Goal: Information Seeking & Learning: Learn about a topic

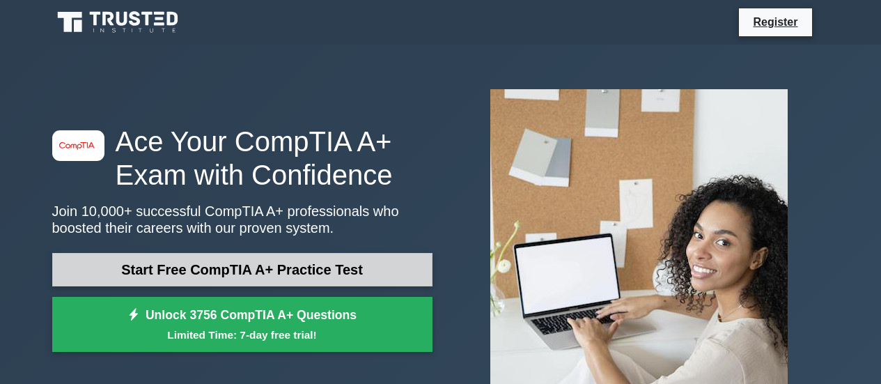
click at [246, 265] on link "Start Free CompTIA A+ Practice Test" at bounding box center [242, 269] width 380 height 33
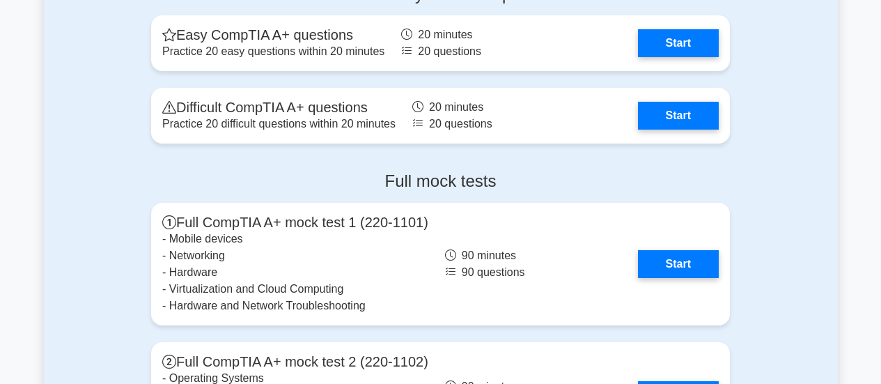
scroll to position [2854, 0]
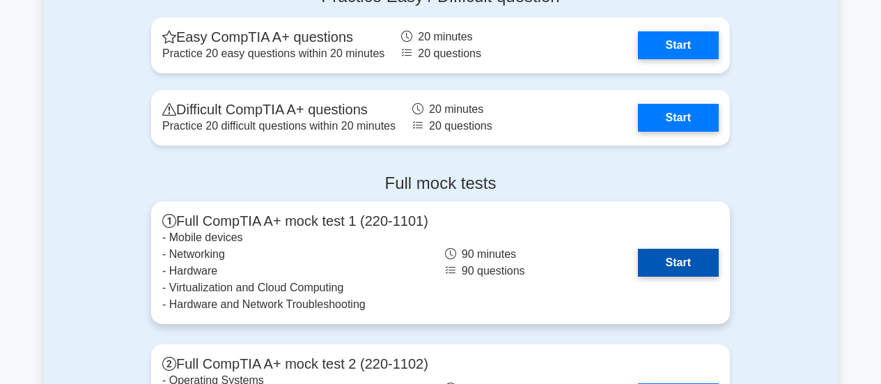
click at [678, 260] on link "Start" at bounding box center [678, 263] width 81 height 28
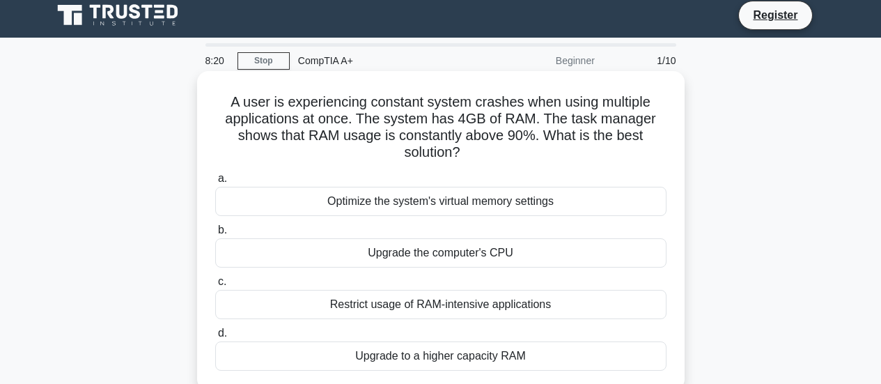
scroll to position [70, 0]
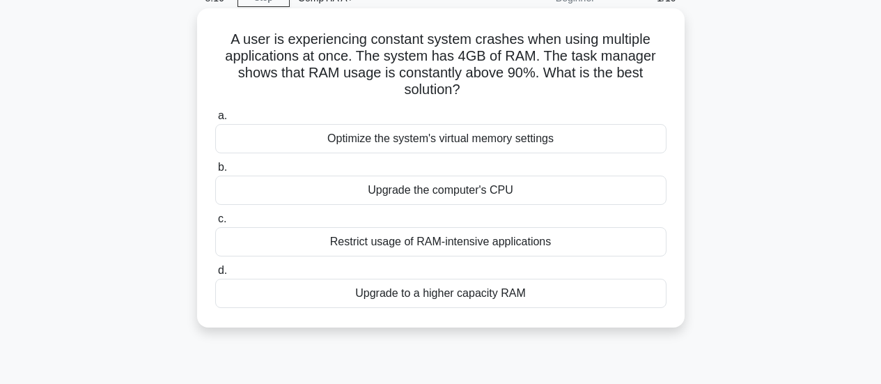
click at [391, 197] on div "Upgrade the computer's CPU" at bounding box center [440, 189] width 451 height 29
click at [215, 172] on input "b. Upgrade the computer's CPU" at bounding box center [215, 167] width 0 height 9
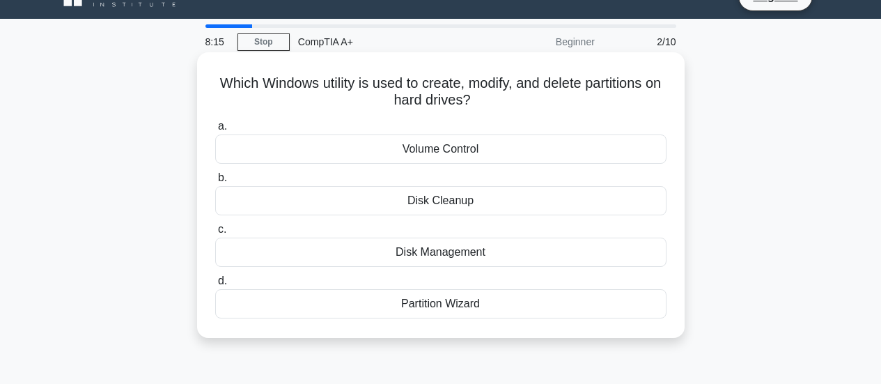
scroll to position [0, 0]
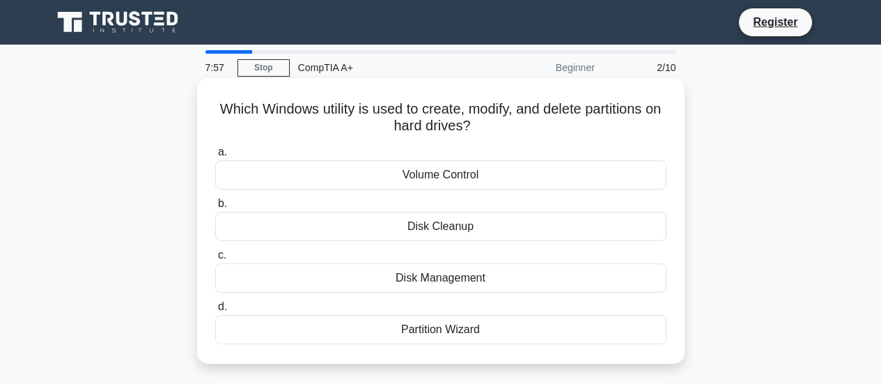
click at [440, 277] on div "Disk Management" at bounding box center [440, 277] width 451 height 29
click at [215, 260] on input "c. Disk Management" at bounding box center [215, 255] width 0 height 9
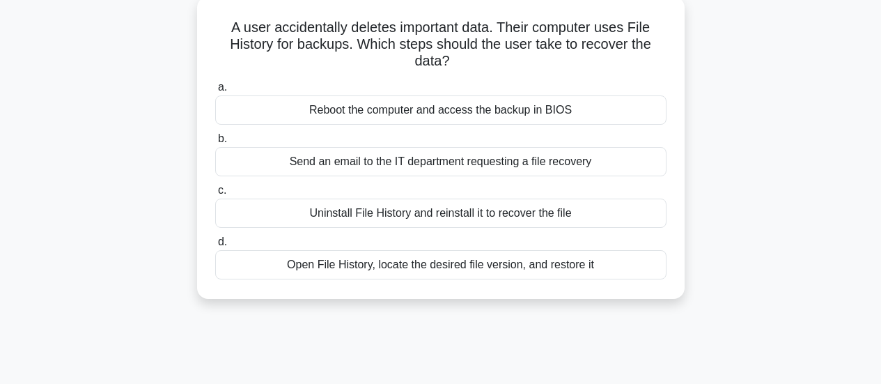
scroll to position [70, 0]
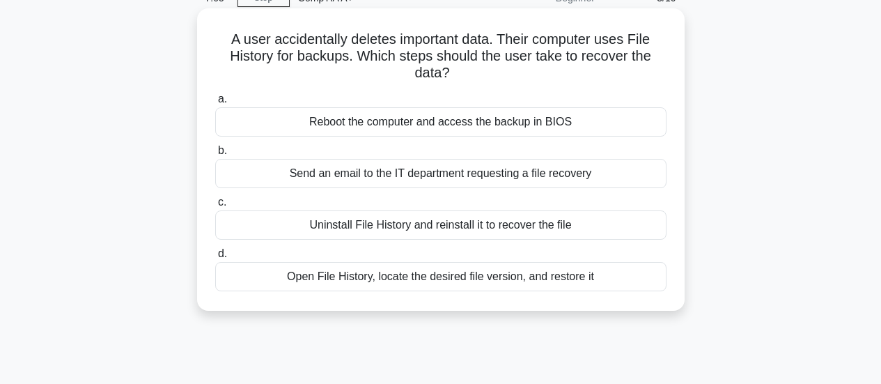
click at [438, 274] on div "Open File History, locate the desired file version, and restore it" at bounding box center [440, 276] width 451 height 29
click at [215, 258] on input "d. Open File History, locate the desired file version, and restore it" at bounding box center [215, 253] width 0 height 9
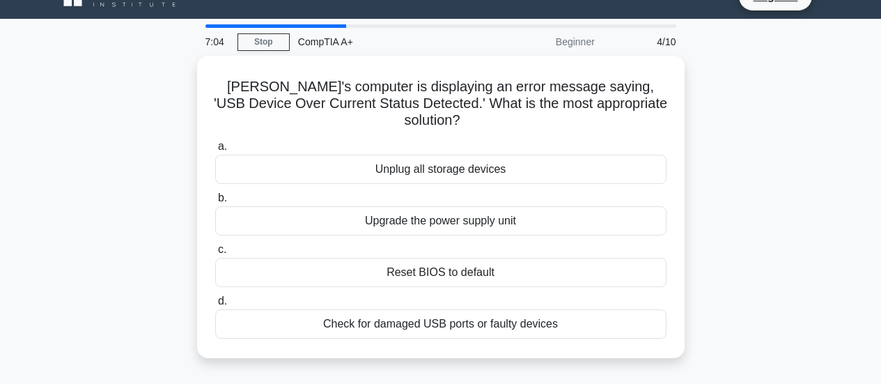
scroll to position [0, 0]
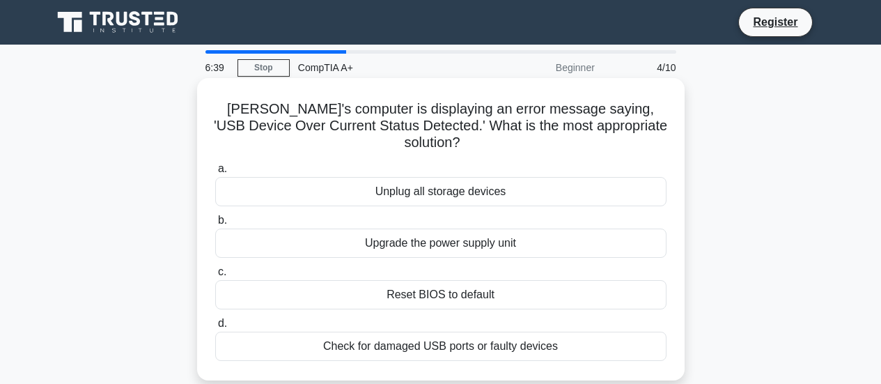
click at [449, 178] on div "Unplug all storage devices" at bounding box center [440, 191] width 451 height 29
click at [215, 173] on input "a. Unplug all storage devices" at bounding box center [215, 168] width 0 height 9
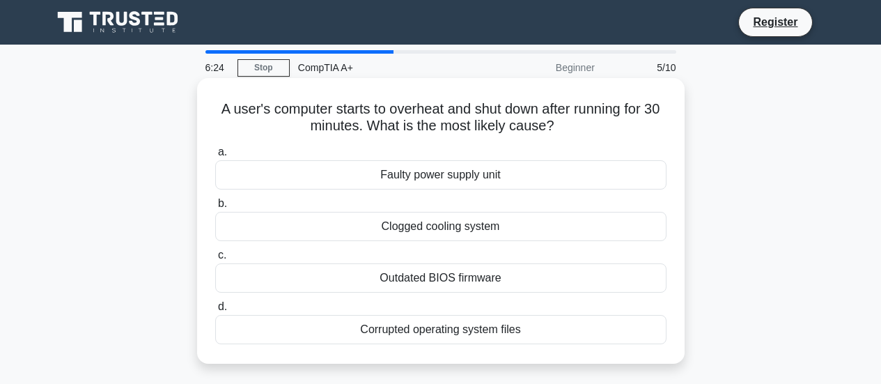
click at [468, 228] on div "Clogged cooling system" at bounding box center [440, 226] width 451 height 29
click at [215, 208] on input "b. Clogged cooling system" at bounding box center [215, 203] width 0 height 9
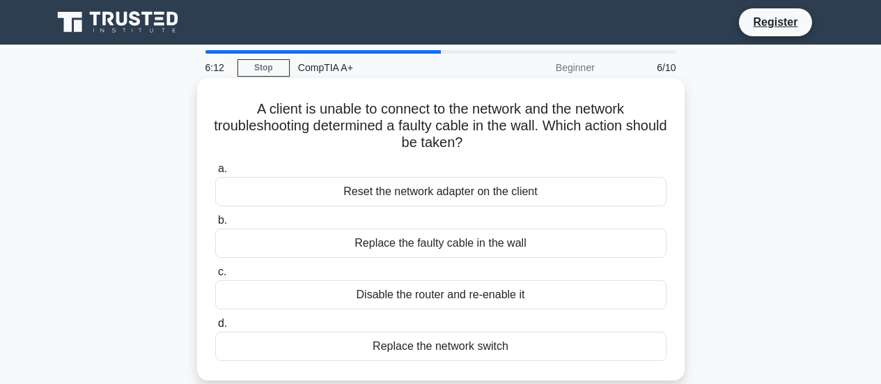
click at [438, 244] on div "Replace the faulty cable in the wall" at bounding box center [440, 242] width 451 height 29
click at [215, 225] on input "b. Replace the faulty cable in the wall" at bounding box center [215, 220] width 0 height 9
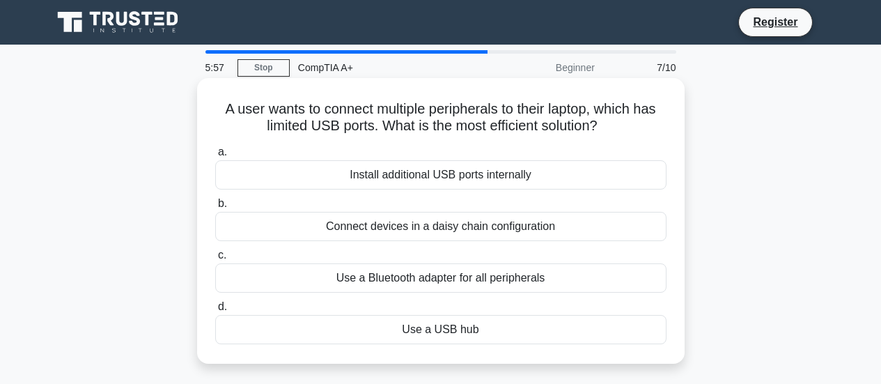
click at [432, 339] on div "Use a USB hub" at bounding box center [440, 329] width 451 height 29
click at [215, 311] on input "d. Use a USB hub" at bounding box center [215, 306] width 0 height 9
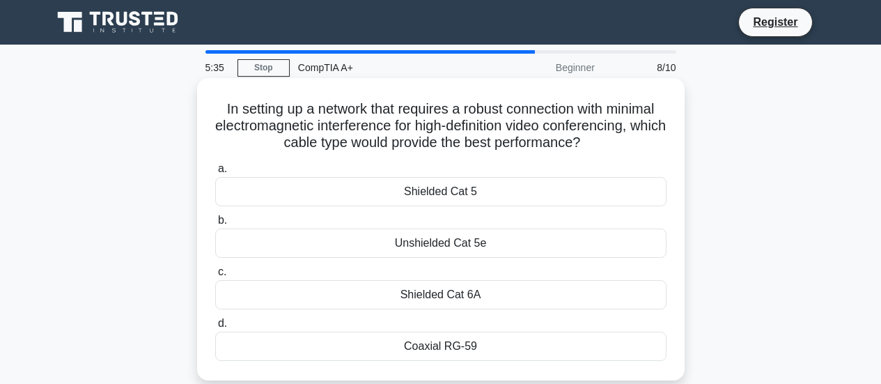
click at [426, 296] on div "Shielded Cat 6A" at bounding box center [440, 294] width 451 height 29
click at [215, 276] on input "c. Shielded Cat 6A" at bounding box center [215, 271] width 0 height 9
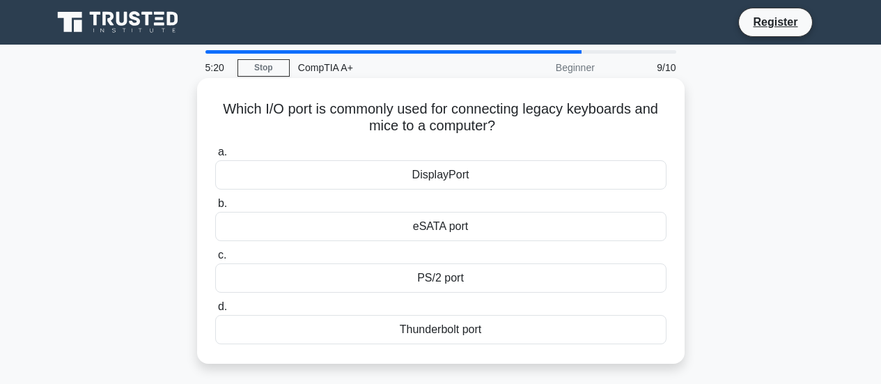
click at [446, 329] on div "Thunderbolt port" at bounding box center [440, 329] width 451 height 29
click at [413, 331] on div "Thunderbolt port" at bounding box center [440, 329] width 451 height 29
click at [215, 311] on input "d. Thunderbolt port" at bounding box center [215, 306] width 0 height 9
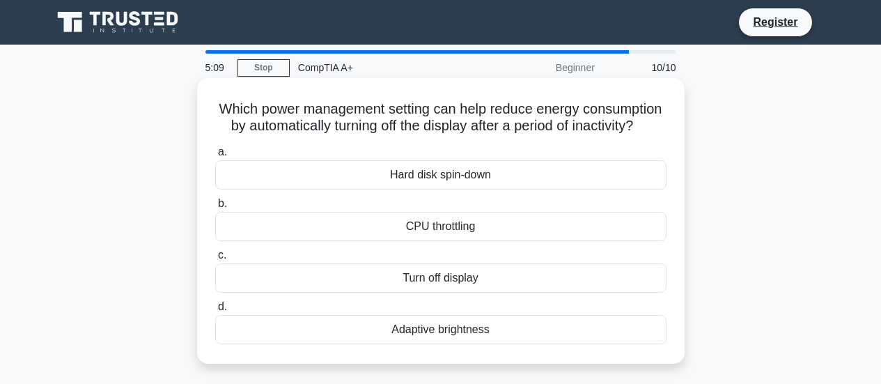
click at [459, 292] on div "Turn off display" at bounding box center [440, 277] width 451 height 29
click at [215, 260] on input "c. Turn off display" at bounding box center [215, 255] width 0 height 9
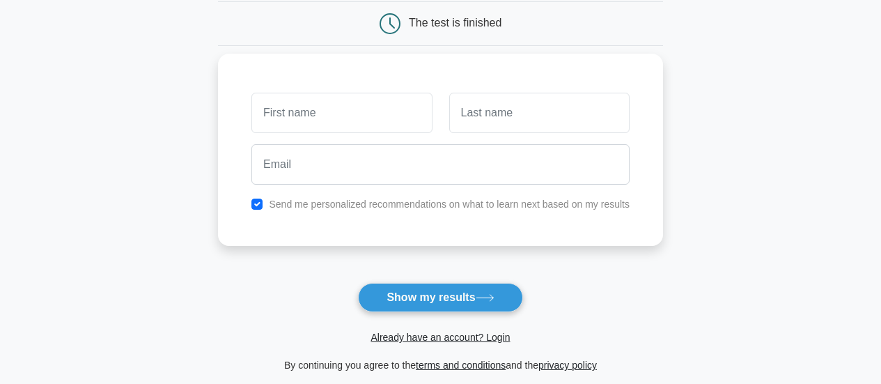
scroll to position [209, 0]
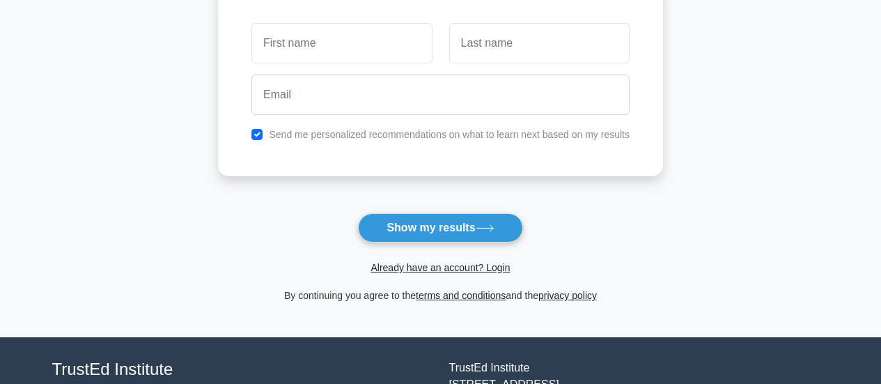
click at [356, 52] on input "text" at bounding box center [341, 43] width 180 height 40
type input "Christian"
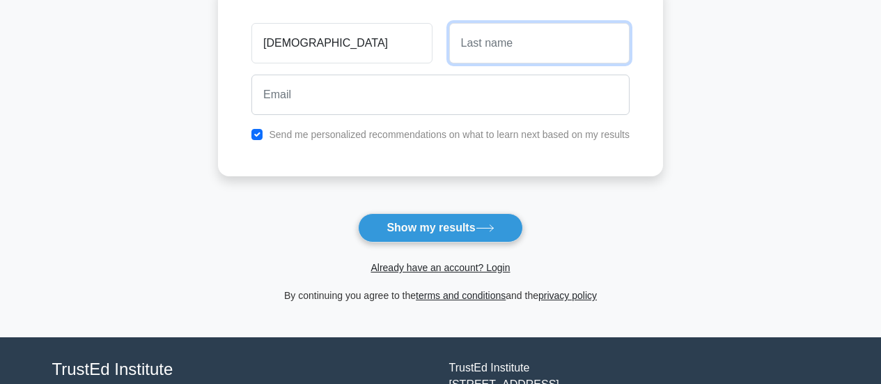
click at [489, 40] on input "text" at bounding box center [539, 43] width 180 height 40
type input "Francois"
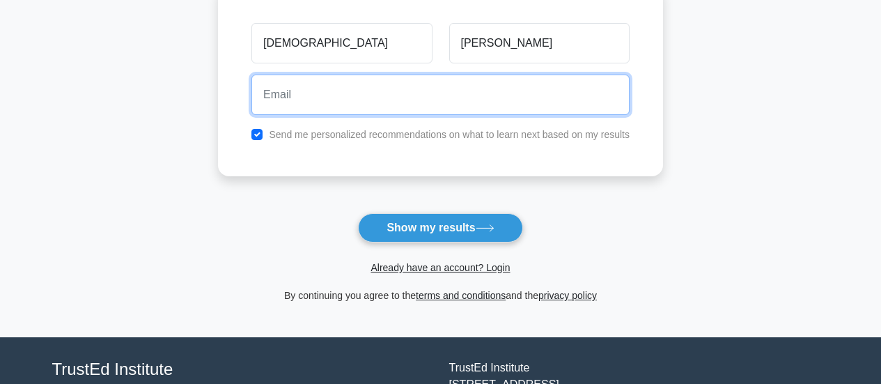
click at [375, 111] on input "email" at bounding box center [440, 94] width 378 height 40
type input "cfrancois@gmail.com"
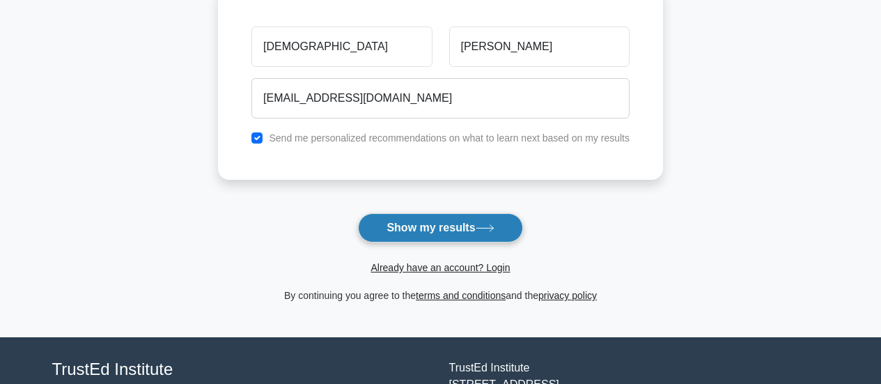
click at [454, 226] on button "Show my results" at bounding box center [440, 227] width 164 height 29
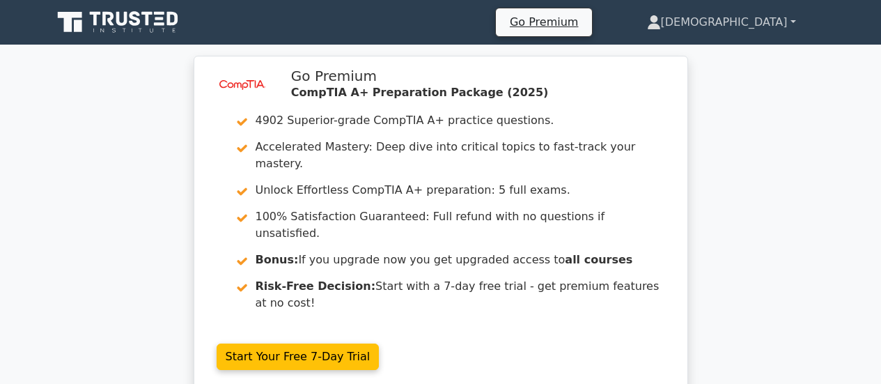
click at [767, 26] on link "[DEMOGRAPHIC_DATA]" at bounding box center [721, 22] width 216 height 28
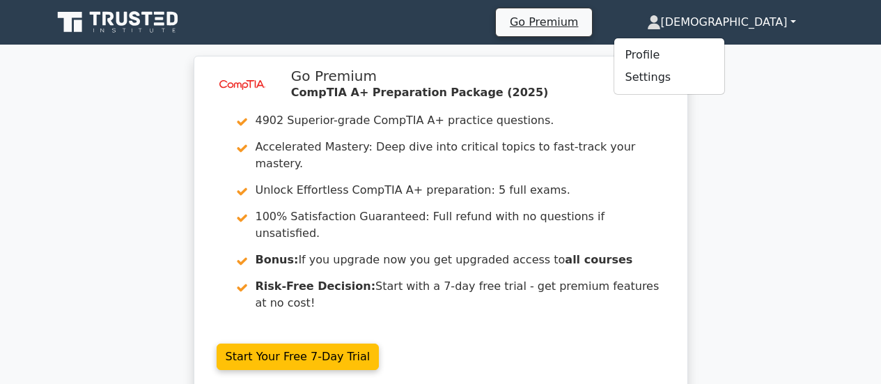
click at [863, 58] on div "image/svg+xml Go Premium CompTIA A+ Preparation Package (2025) 4902 Superior-gr…" at bounding box center [440, 233] width 881 height 354
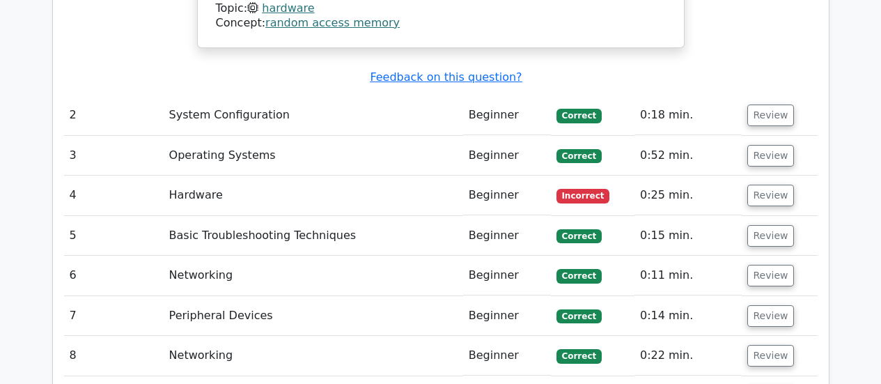
scroll to position [1601, 0]
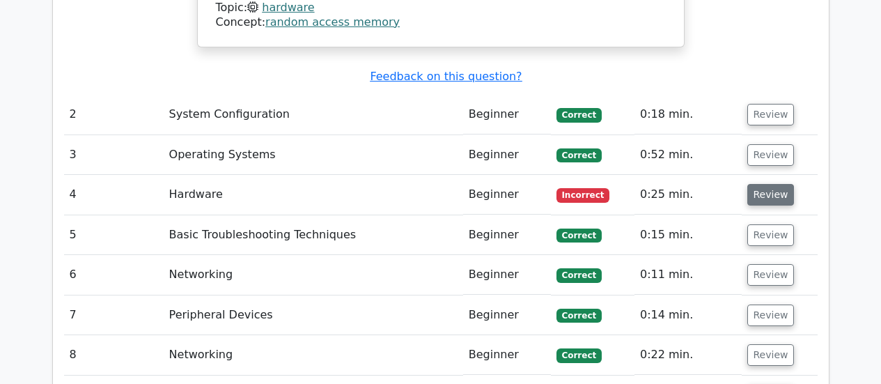
click at [771, 184] on button "Review" at bounding box center [770, 195] width 47 height 22
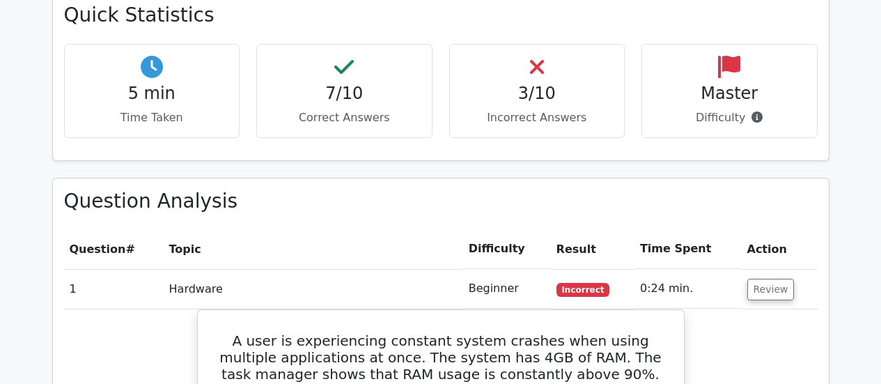
scroll to position [487, 0]
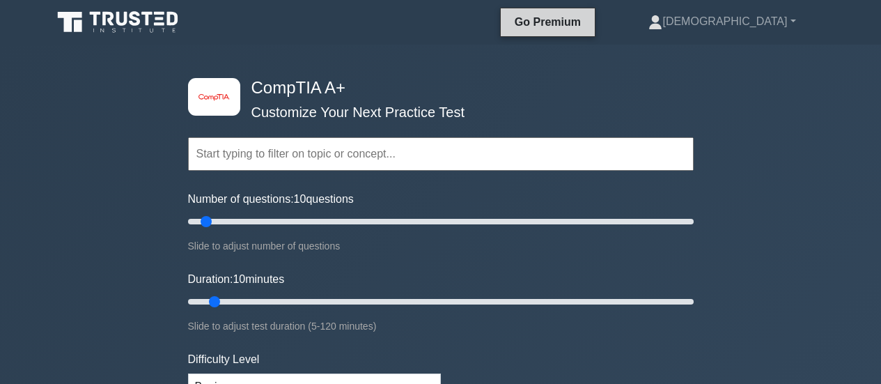
click at [589, 20] on link "Go Premium" at bounding box center [547, 21] width 83 height 17
